Goal: Task Accomplishment & Management: Manage account settings

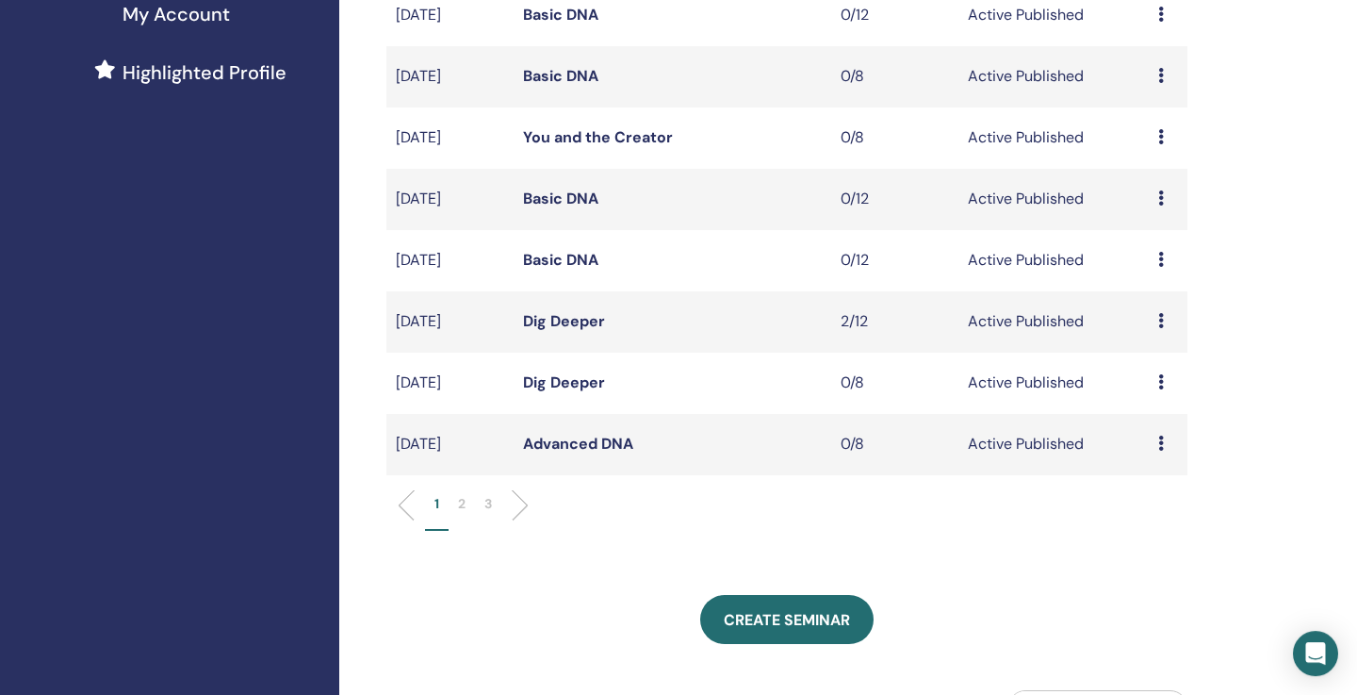
scroll to position [588, 0]
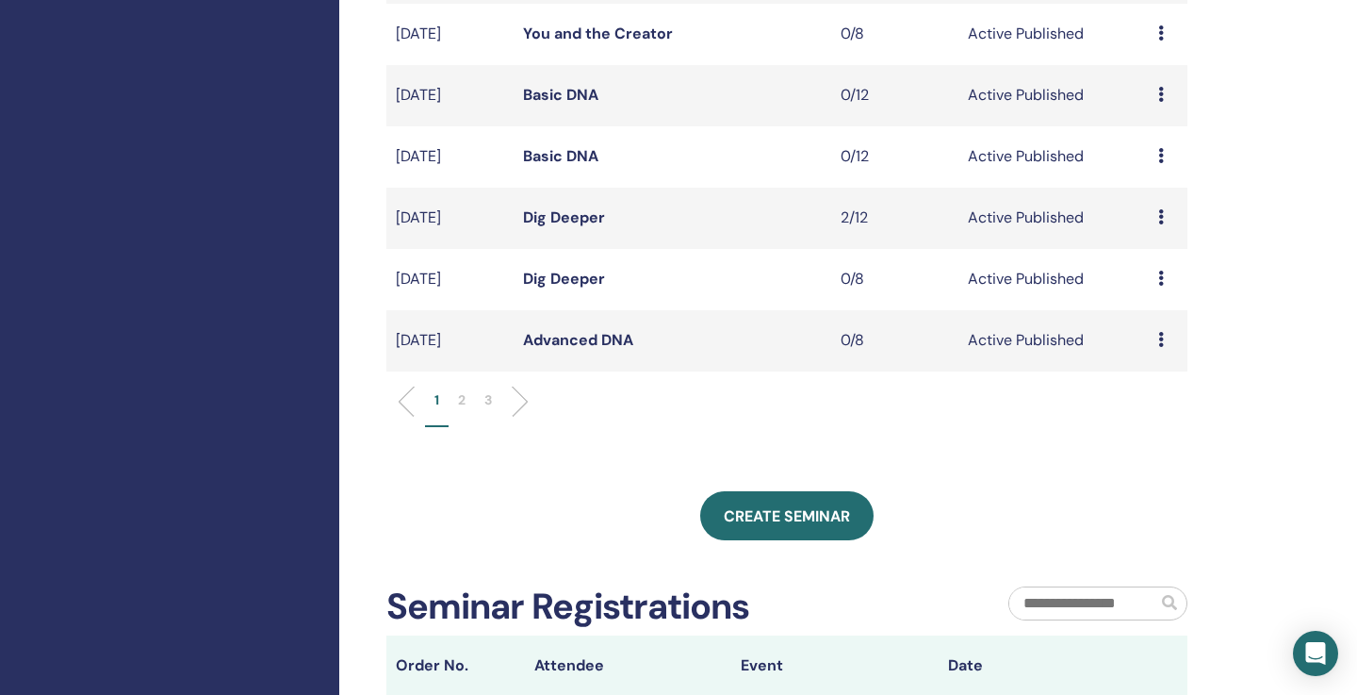
click at [462, 401] on p "2" at bounding box center [462, 400] width 8 height 20
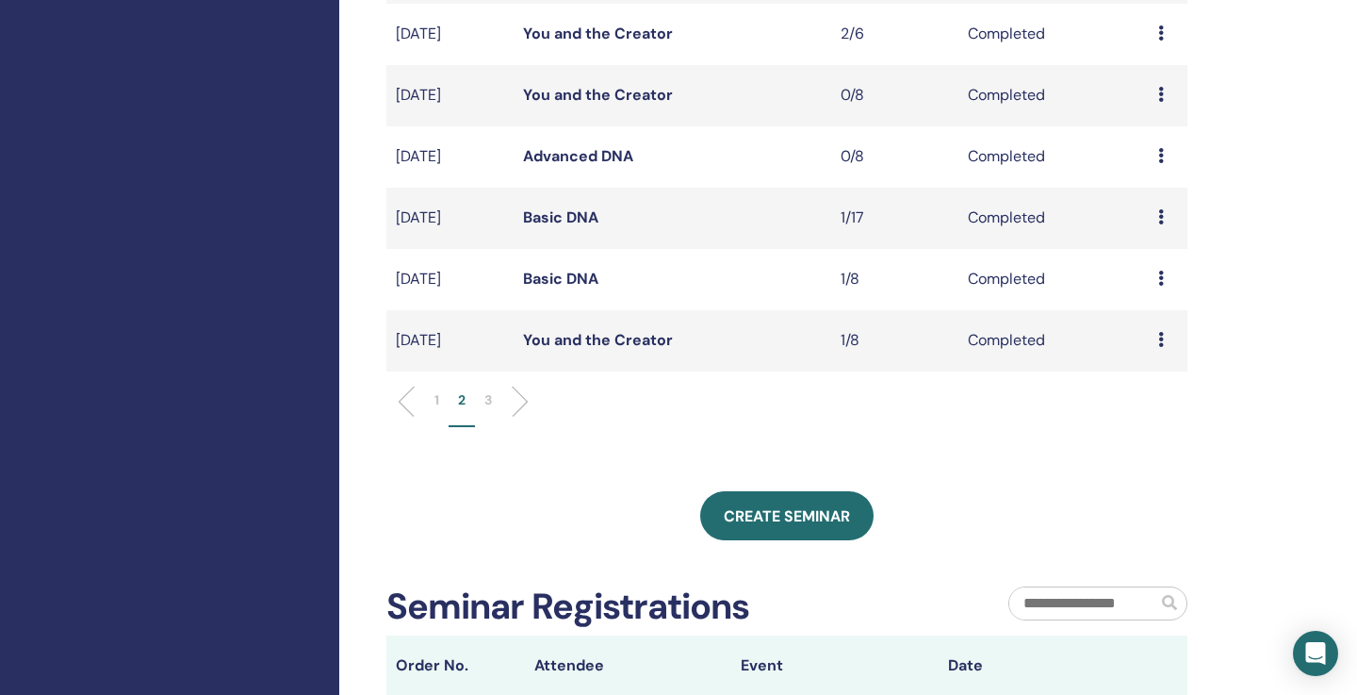
click at [1301, 382] on div "My Seminars You can customize the filter to explore upcoming seminars beyond th…" at bounding box center [848, 357] width 1018 height 1770
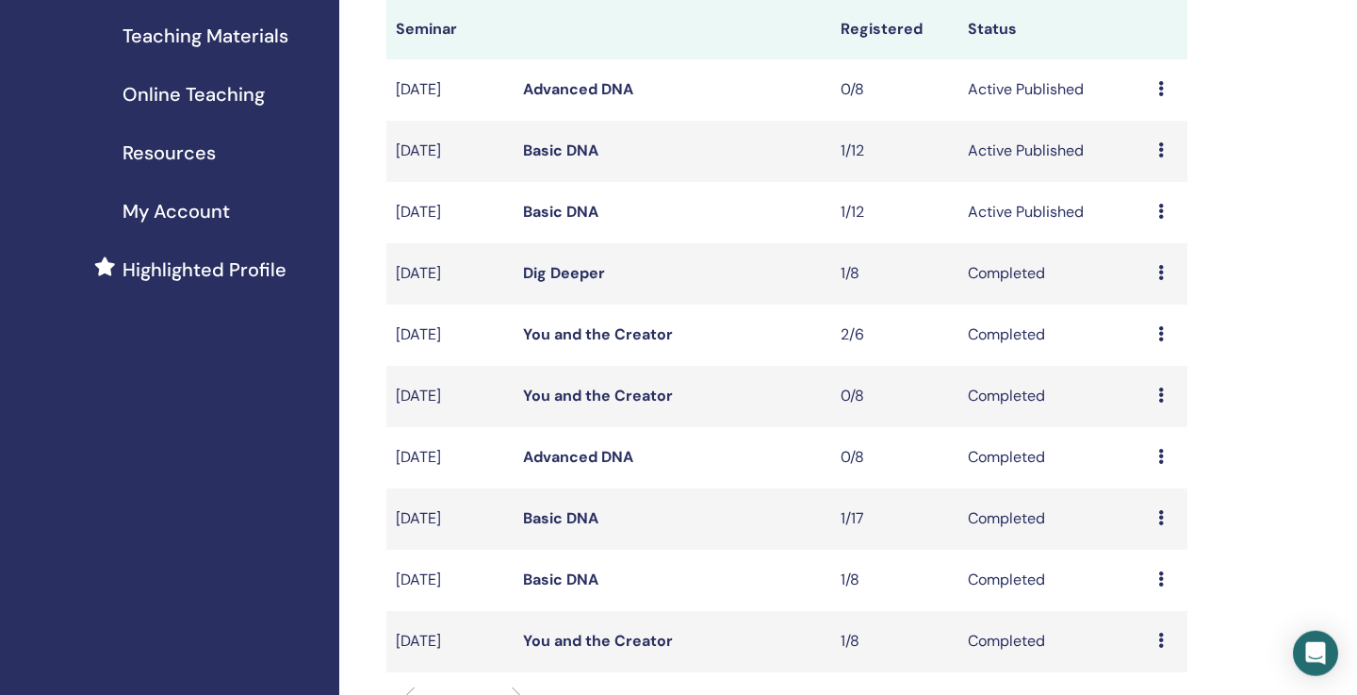
scroll to position [271, 0]
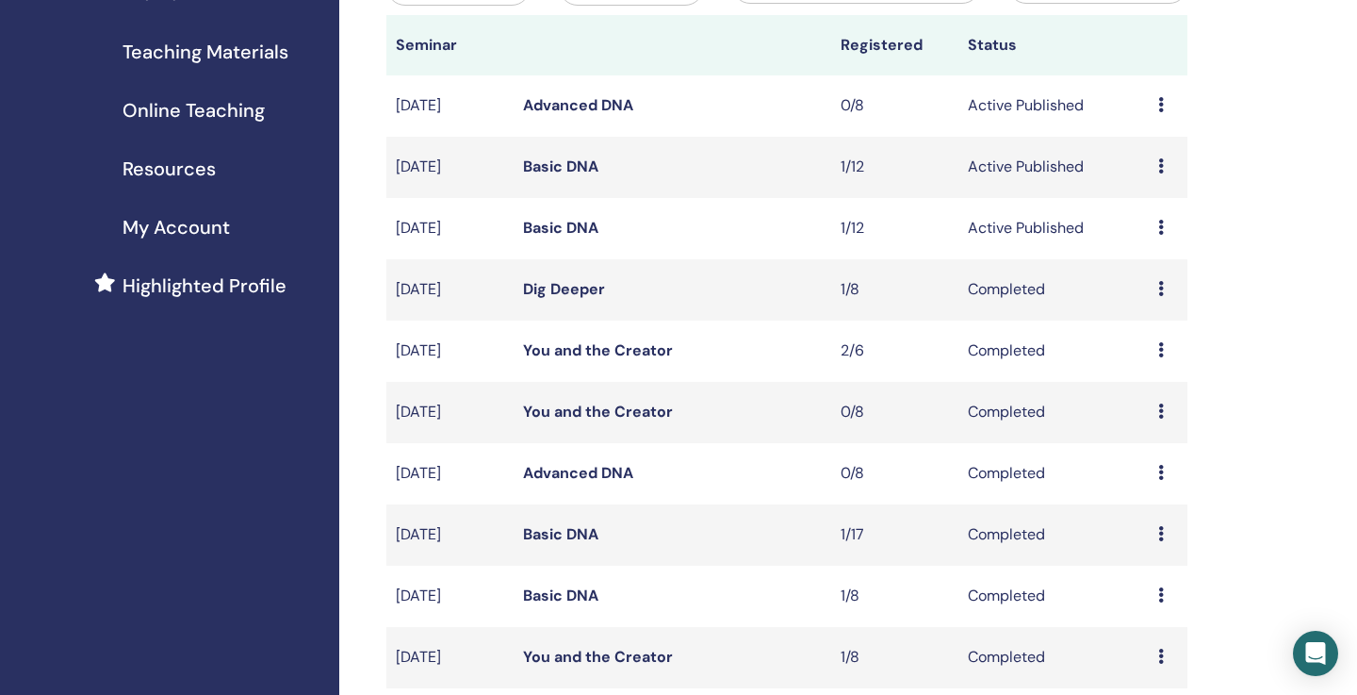
click at [577, 228] on link "Basic DNA" at bounding box center [560, 228] width 75 height 20
click at [586, 227] on link "Basic DNA" at bounding box center [560, 228] width 75 height 20
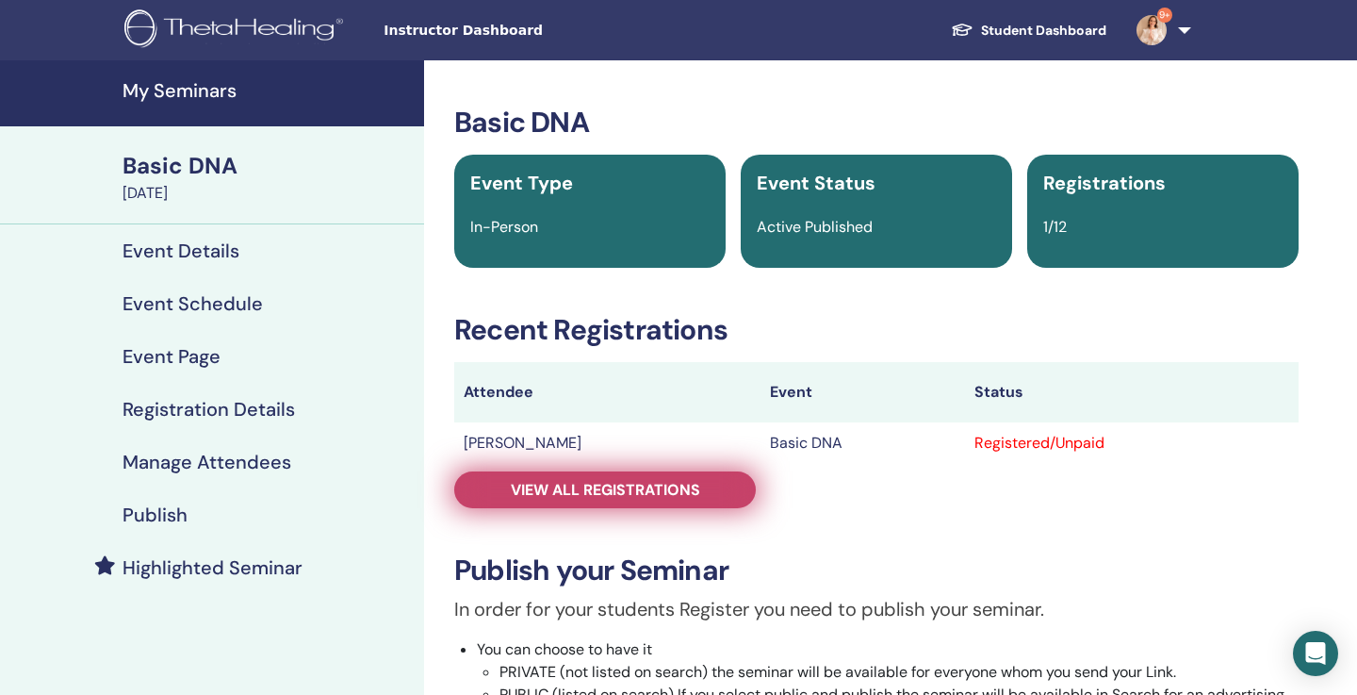
click at [632, 482] on span "View all registrations" at bounding box center [605, 490] width 189 height 20
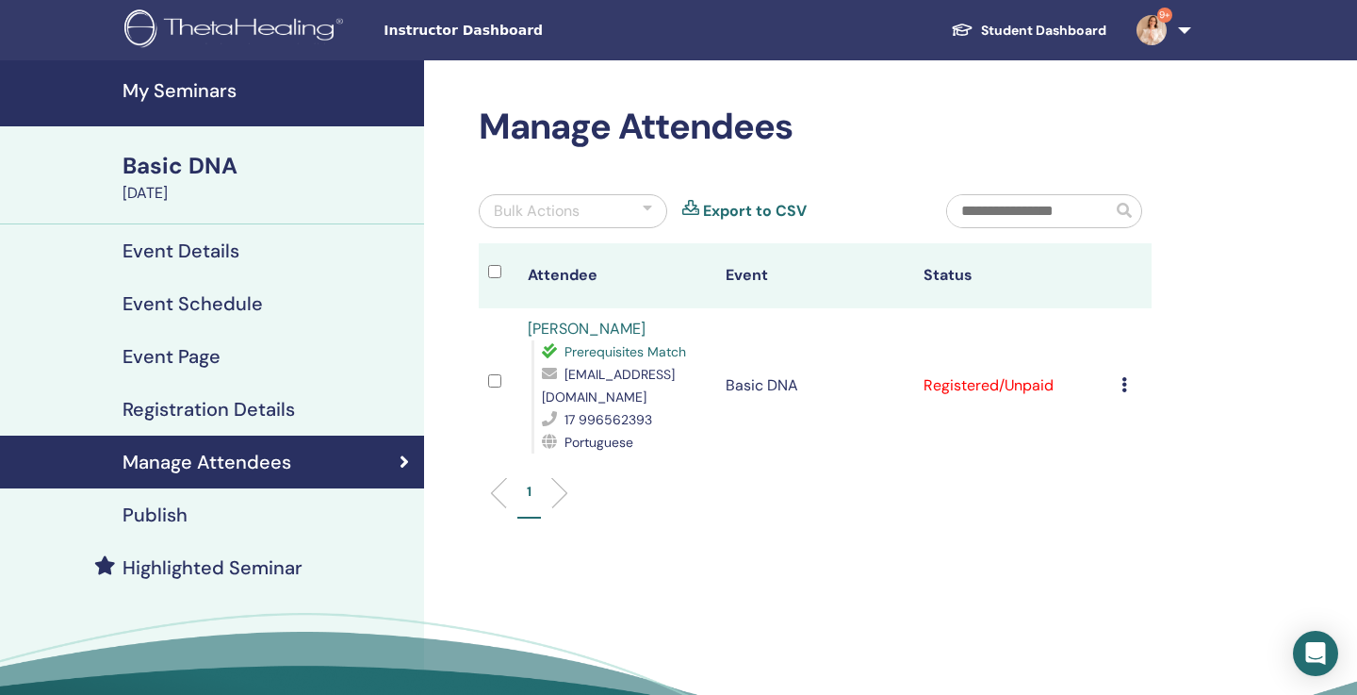
click at [1133, 374] on div "Cancel Registration Do not auto-certify Mark as Paid Mark as Unpaid Mark as Abs…" at bounding box center [1132, 385] width 21 height 23
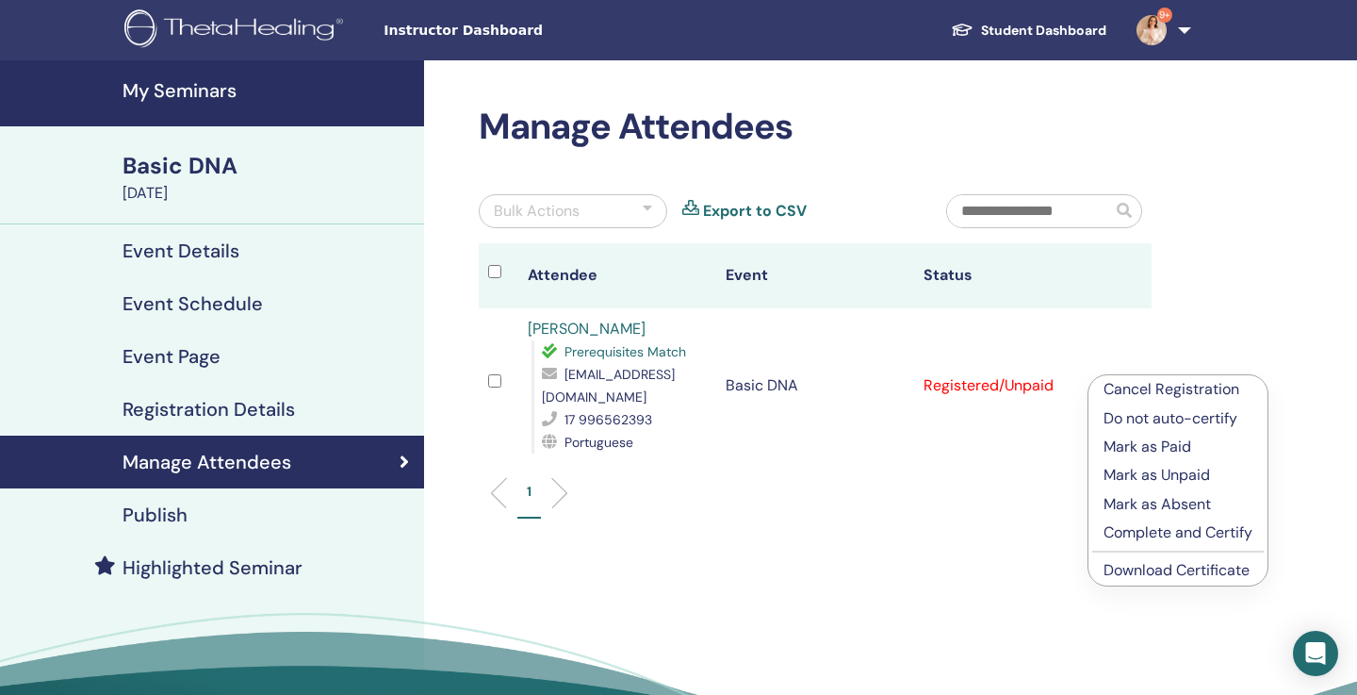
click at [1164, 446] on p "Mark as Paid" at bounding box center [1178, 446] width 149 height 23
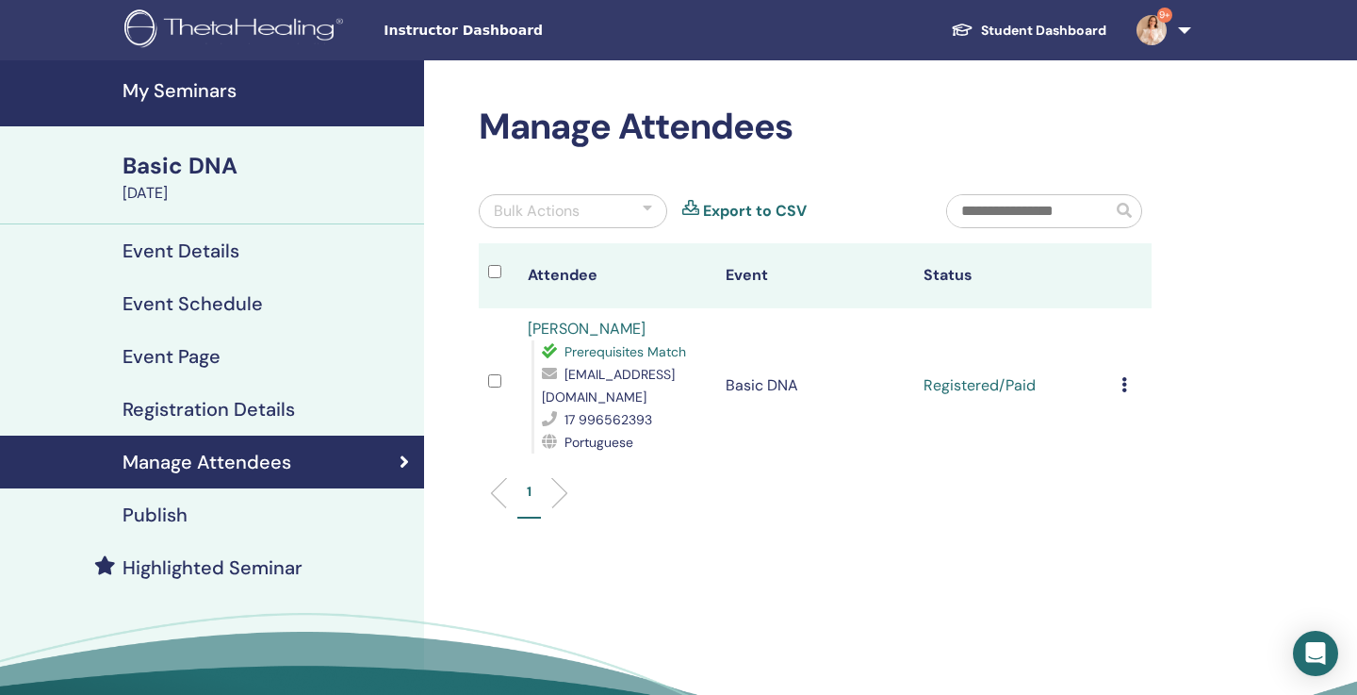
click at [1125, 377] on td "Cancel Registration Do not auto-certify Mark as Paid Mark as Unpaid Mark as Abs…" at bounding box center [1132, 385] width 40 height 155
click at [1127, 377] on icon at bounding box center [1125, 384] width 6 height 15
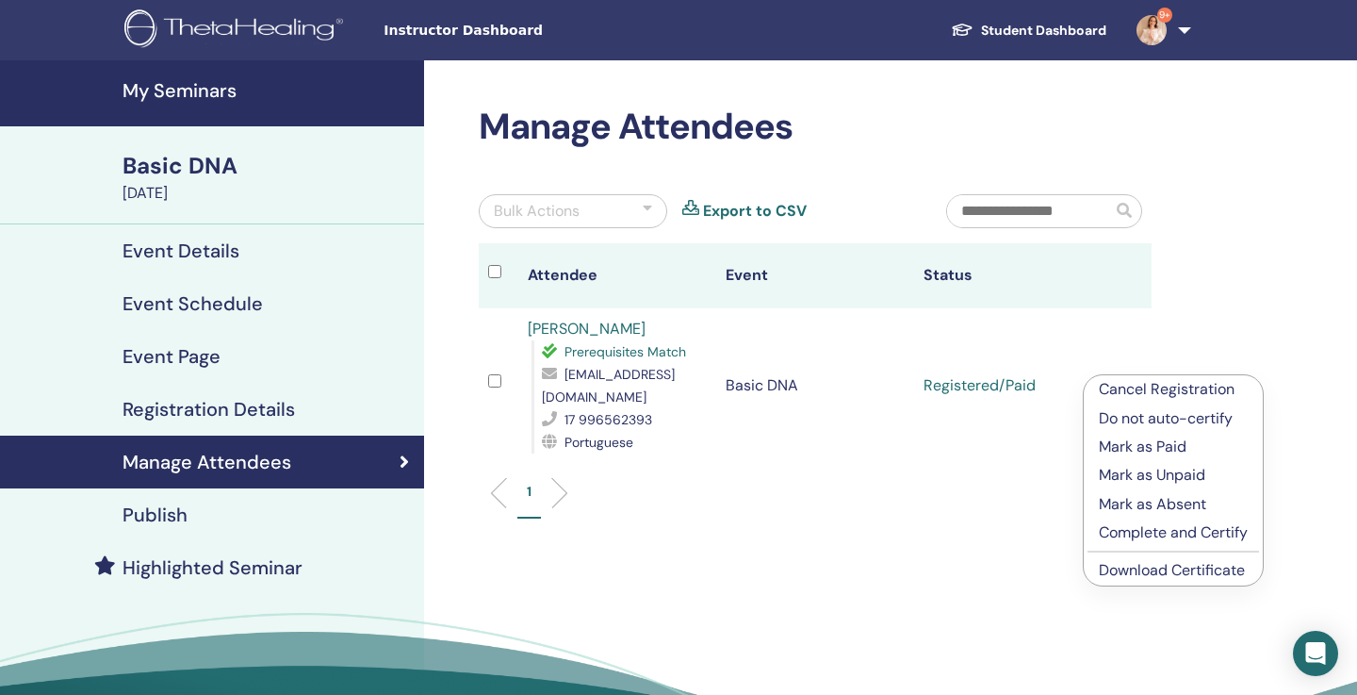
click at [1158, 531] on p "Complete and Certify" at bounding box center [1173, 532] width 149 height 23
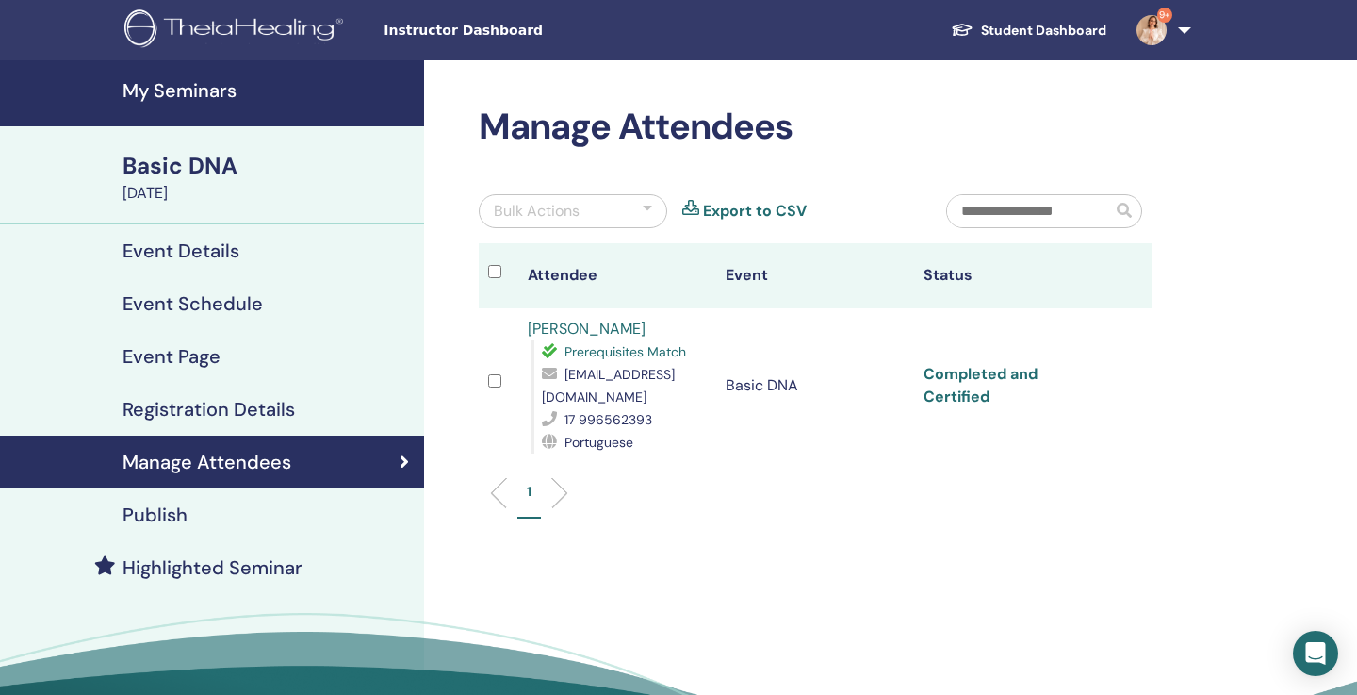
click at [1026, 369] on link "Completed and Certified" at bounding box center [981, 385] width 114 height 42
